Goal: Task Accomplishment & Management: Manage account settings

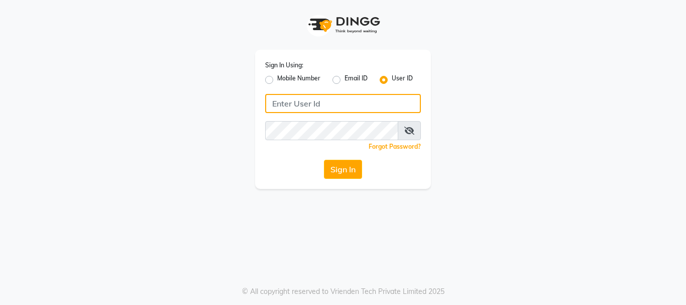
click at [357, 104] on input "Username" at bounding box center [343, 103] width 156 height 19
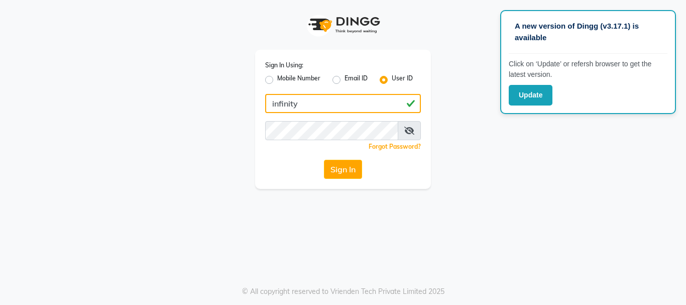
type input "infinity"
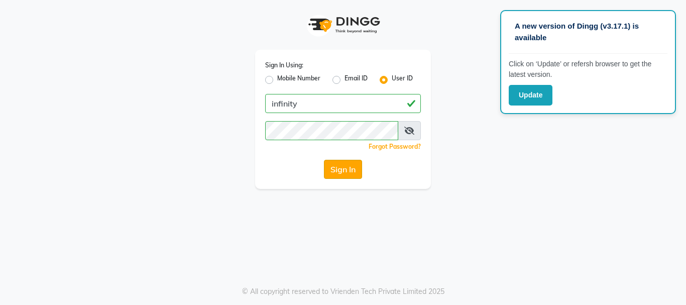
click at [335, 173] on button "Sign In" at bounding box center [343, 169] width 38 height 19
click at [339, 170] on button "Sign In" at bounding box center [343, 169] width 38 height 19
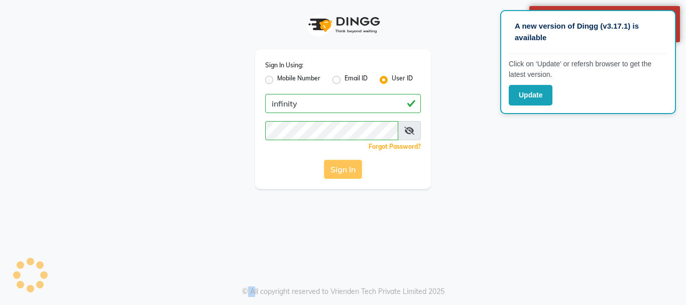
click at [339, 169] on div "Sign In" at bounding box center [343, 169] width 156 height 19
click at [340, 169] on button "Sign In" at bounding box center [343, 169] width 38 height 19
click at [340, 168] on button "Sign In" at bounding box center [343, 169] width 38 height 19
click at [408, 130] on icon at bounding box center [410, 131] width 10 height 8
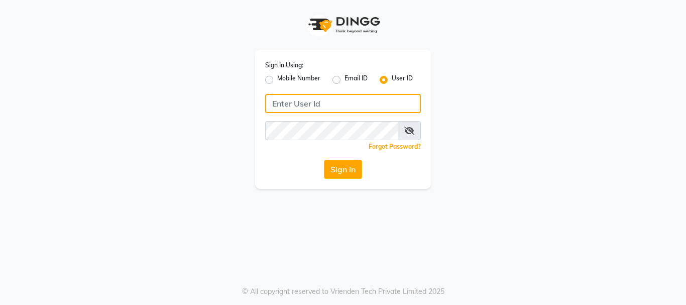
click at [328, 104] on input "Username" at bounding box center [343, 103] width 156 height 19
click at [320, 104] on input "infinityunisex salon" at bounding box center [343, 103] width 156 height 19
drag, startPoint x: 353, startPoint y: 100, endPoint x: 363, endPoint y: 95, distance: 10.8
click at [357, 99] on input "infinityunisex salon" at bounding box center [343, 103] width 156 height 19
type input "infinity salon"
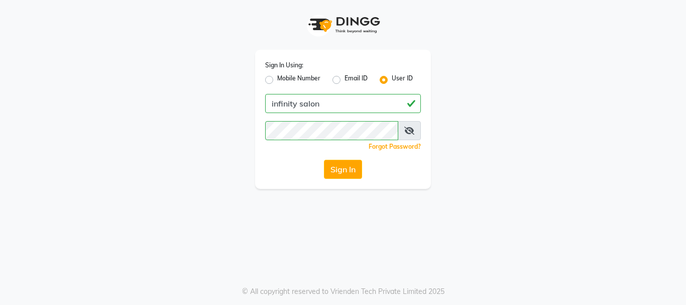
click at [409, 129] on icon at bounding box center [410, 131] width 10 height 8
click at [345, 172] on button "Sign In" at bounding box center [343, 169] width 38 height 19
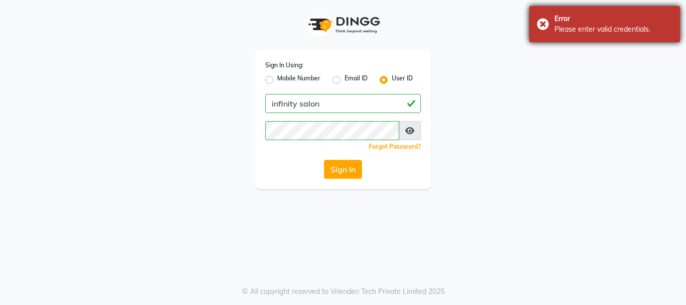
click at [544, 23] on div "Error Please enter valid credentials." at bounding box center [605, 24] width 151 height 36
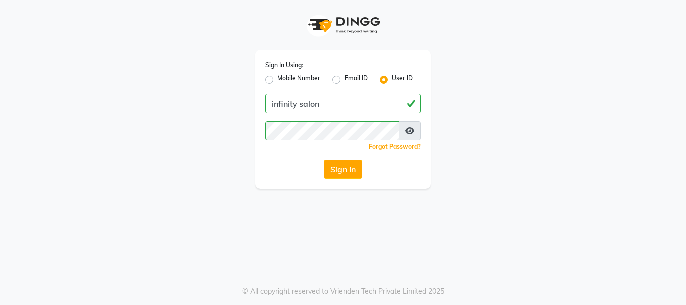
click at [345, 78] on label "Email ID" at bounding box center [356, 80] width 23 height 12
click at [345, 78] on input "Email ID" at bounding box center [348, 77] width 7 height 7
radio input "true"
radio input "false"
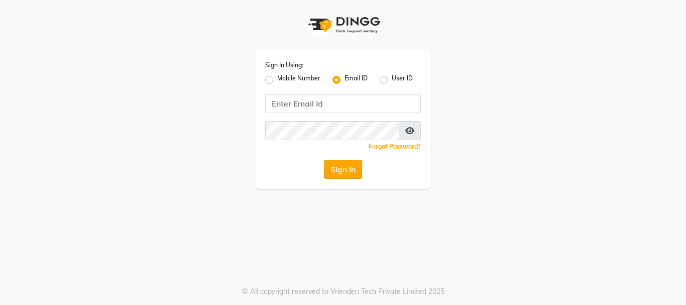
click at [348, 168] on button "Sign In" at bounding box center [343, 169] width 38 height 19
click at [392, 80] on label "User ID" at bounding box center [402, 80] width 21 height 12
click at [392, 80] on input "User ID" at bounding box center [395, 77] width 7 height 7
radio input "true"
click at [339, 163] on button "Sign In" at bounding box center [343, 169] width 38 height 19
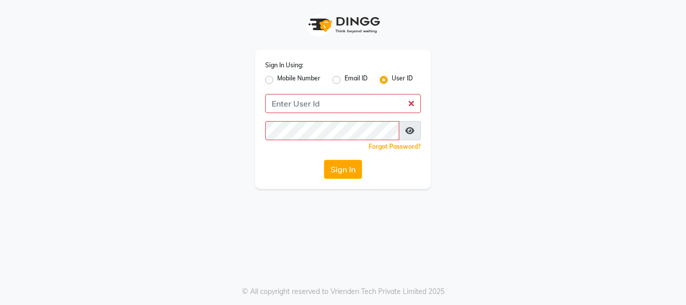
click at [292, 65] on label "Sign In Using:" at bounding box center [284, 65] width 38 height 9
click at [345, 82] on label "Email ID" at bounding box center [356, 80] width 23 height 12
click at [345, 80] on input "Email ID" at bounding box center [348, 77] width 7 height 7
radio input "true"
radio input "false"
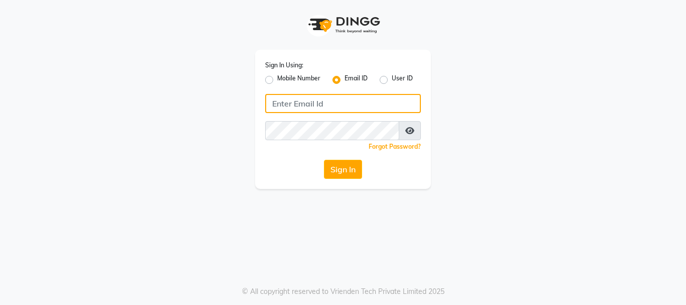
click at [360, 104] on input "Username" at bounding box center [343, 103] width 156 height 19
click at [337, 105] on input "infinitysalon" at bounding box center [343, 103] width 156 height 19
type input "infinityunisexsalon2022"
click at [385, 103] on input "infinityunisexsalon2022" at bounding box center [343, 103] width 156 height 19
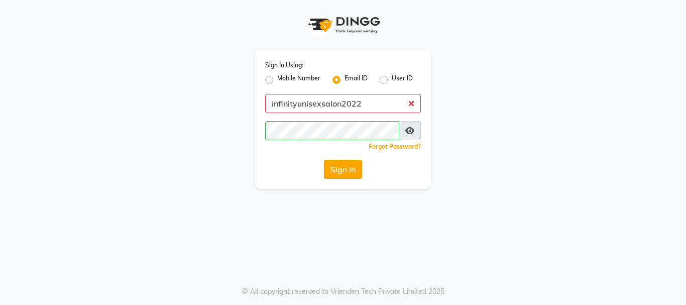
click at [349, 172] on button "Sign In" at bounding box center [343, 169] width 38 height 19
click at [350, 170] on button "Sign In" at bounding box center [343, 169] width 38 height 19
click at [351, 169] on button "Sign In" at bounding box center [343, 169] width 38 height 19
click at [351, 168] on button "Sign In" at bounding box center [343, 169] width 38 height 19
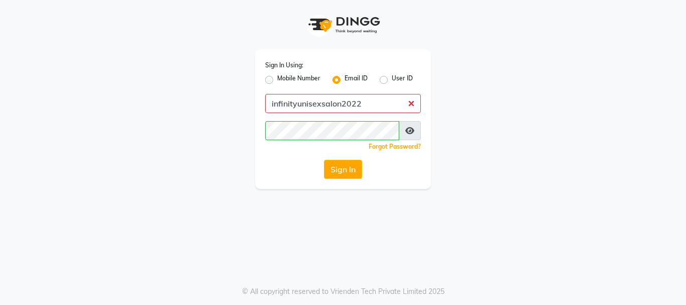
click at [277, 81] on label "Mobile Number" at bounding box center [298, 80] width 43 height 12
click at [277, 80] on input "Mobile Number" at bounding box center [280, 77] width 7 height 7
radio input "true"
radio input "false"
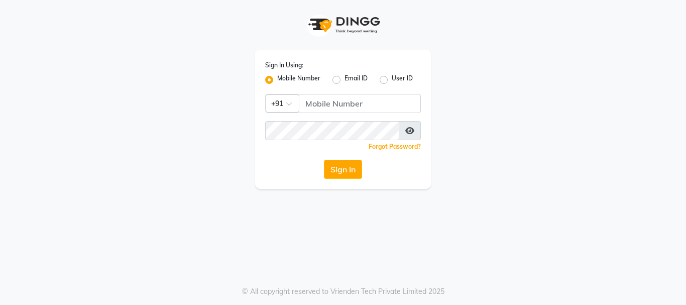
click at [345, 81] on label "Email ID" at bounding box center [356, 80] width 23 height 12
click at [345, 80] on input "Email ID" at bounding box center [348, 77] width 7 height 7
radio input "true"
radio input "false"
click at [392, 79] on label "User ID" at bounding box center [402, 80] width 21 height 12
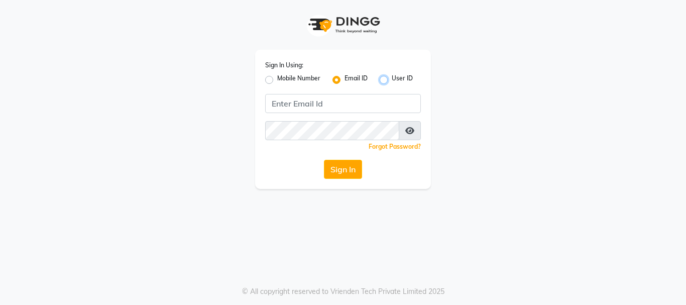
click at [392, 79] on input "User ID" at bounding box center [395, 77] width 7 height 7
radio input "true"
radio input "false"
